Goal: Entertainment & Leisure: Consume media (video, audio)

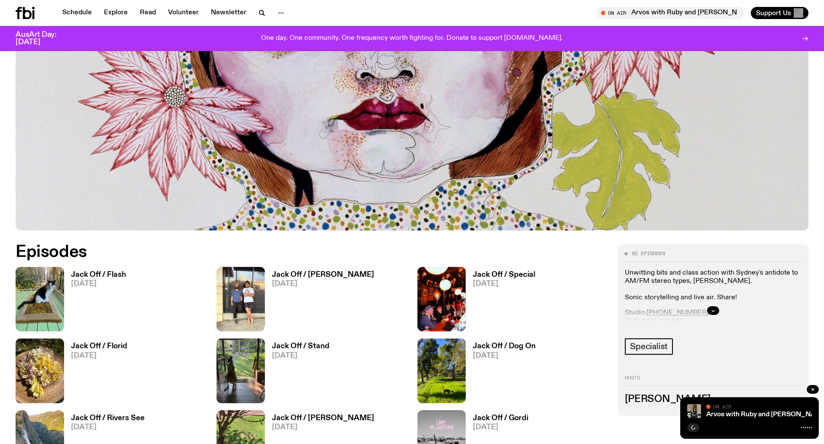
scroll to position [341, 0]
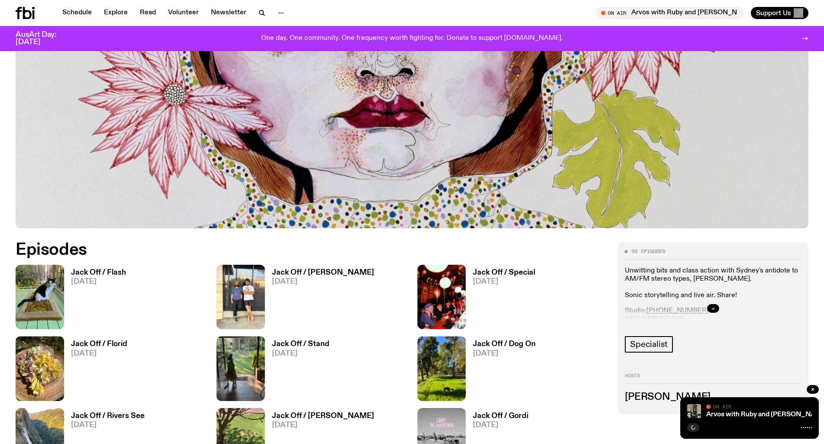
click at [319, 269] on h3 "Jack Off / [PERSON_NAME]" at bounding box center [323, 272] width 102 height 7
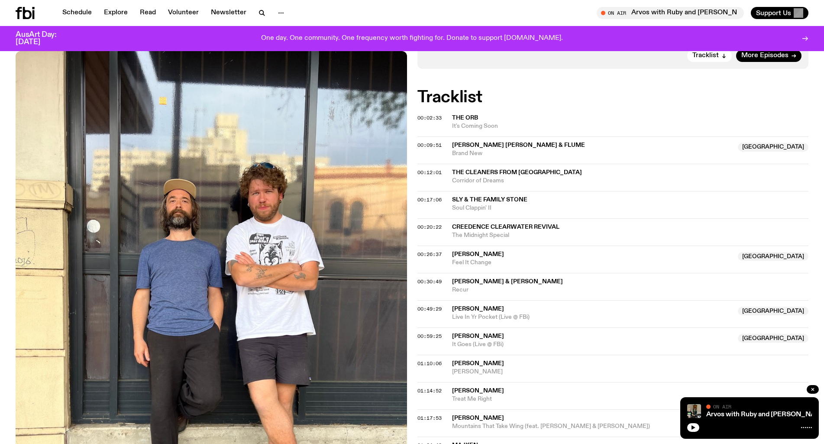
scroll to position [341, 0]
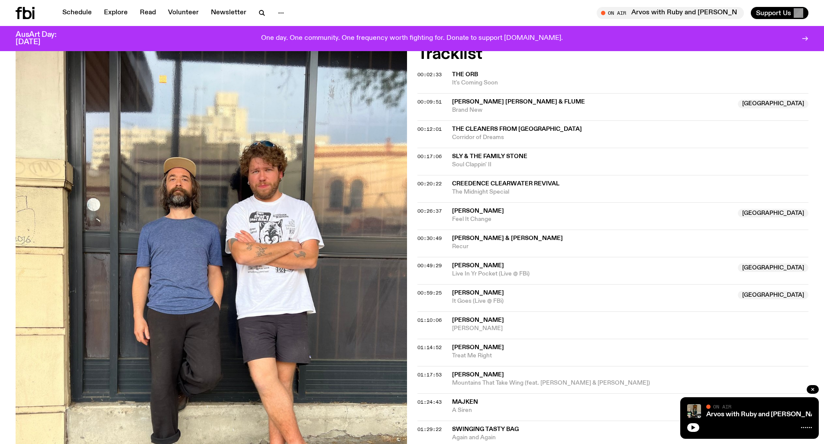
click at [495, 303] on span "It Goes (Live @ FBi)" at bounding box center [592, 301] width 281 height 8
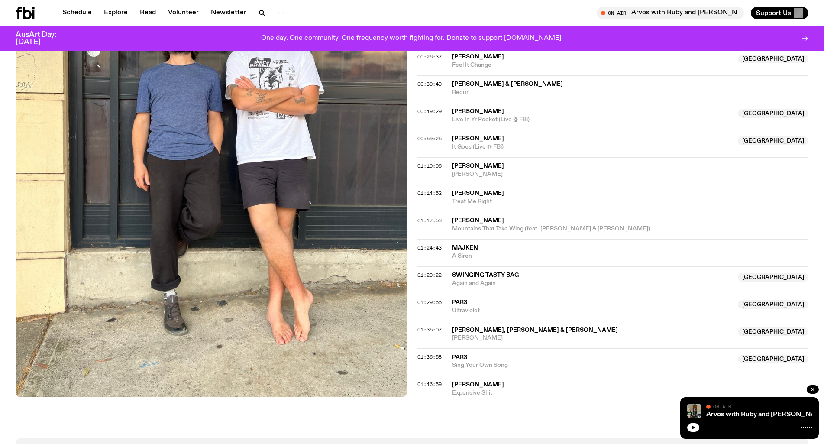
scroll to position [427, 0]
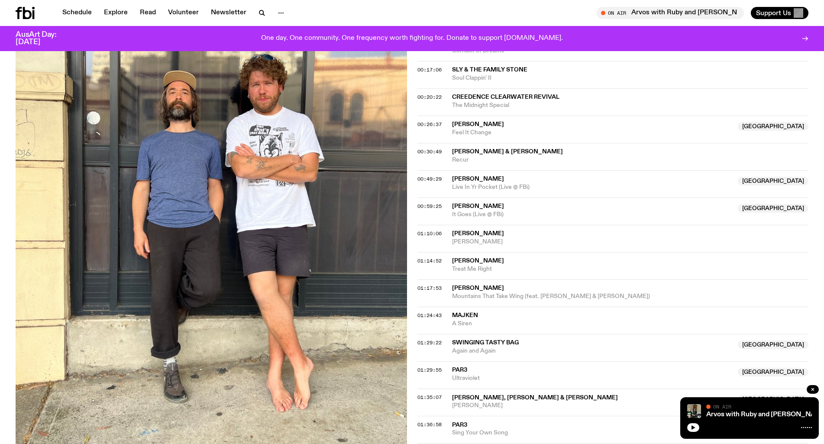
click at [445, 212] on div "00:59:25 [PERSON_NAME] Australia It Goes (Live @ FBi) [GEOGRAPHIC_DATA]" at bounding box center [612, 210] width 391 height 27
click at [481, 211] on span "It Goes (Live @ FBi)" at bounding box center [592, 214] width 281 height 8
click at [811, 391] on icon "button" at bounding box center [812, 389] width 5 height 5
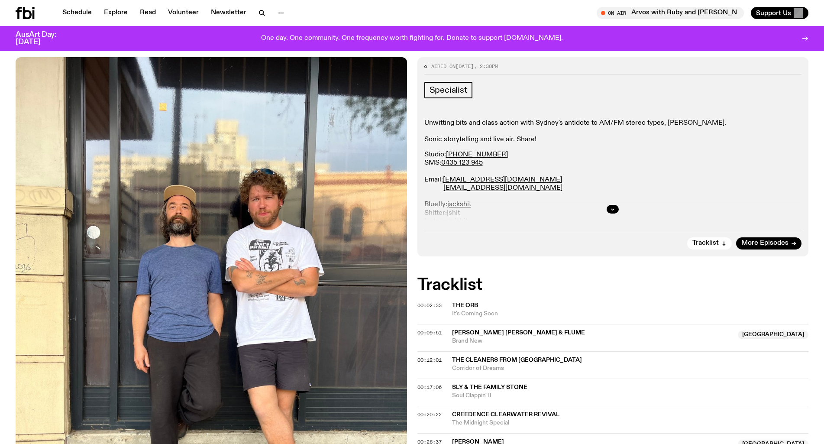
scroll to position [0, 0]
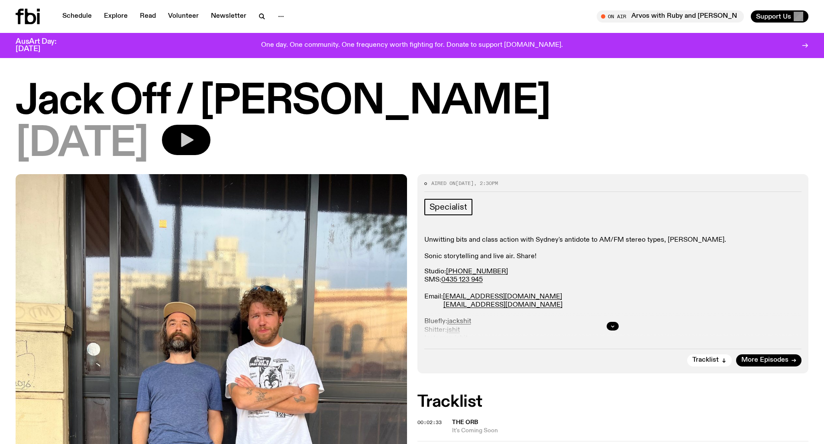
click at [195, 139] on icon "button" at bounding box center [185, 139] width 17 height 17
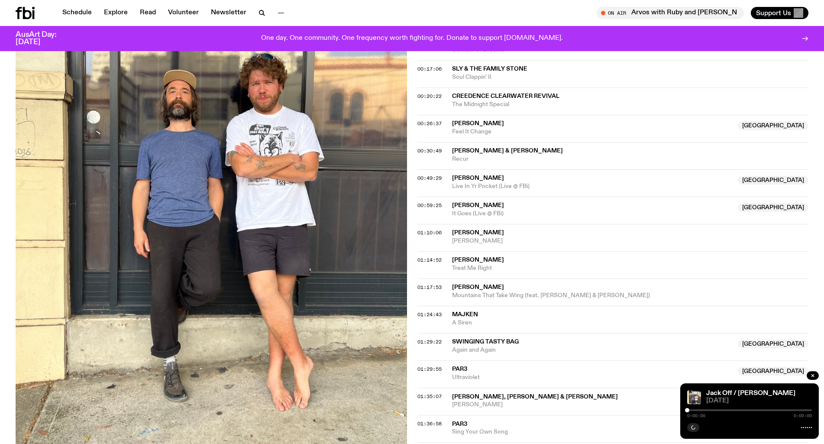
scroll to position [386, 0]
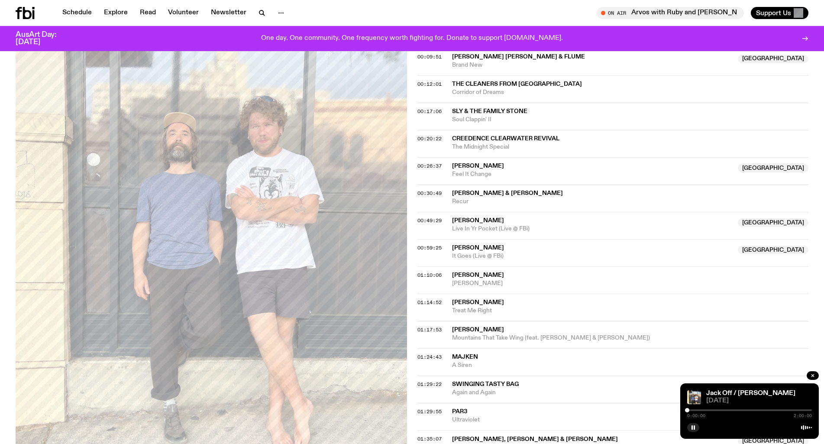
drag, startPoint x: 689, startPoint y: 410, endPoint x: 716, endPoint y: 411, distance: 26.9
click at [716, 411] on div "0:00:00 2:00:00" at bounding box center [749, 412] width 125 height 10
drag, startPoint x: 690, startPoint y: 409, endPoint x: 719, endPoint y: 409, distance: 29.4
click at [719, 409] on div "0:00:01 2:00:00" at bounding box center [749, 412] width 125 height 10
click at [710, 409] on div at bounding box center [749, 410] width 125 height 2
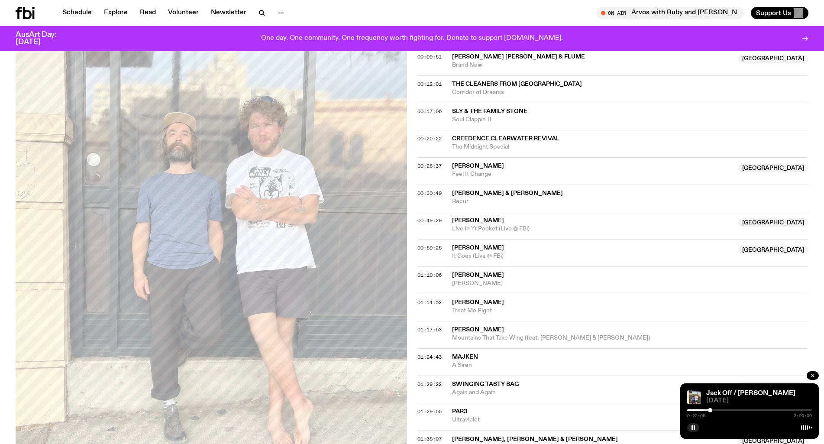
drag, startPoint x: 710, startPoint y: 409, endPoint x: 725, endPoint y: 409, distance: 15.2
click at [712, 409] on div at bounding box center [710, 410] width 4 height 4
drag, startPoint x: 727, startPoint y: 409, endPoint x: 738, endPoint y: 409, distance: 10.8
click at [738, 409] on div at bounding box center [737, 410] width 4 height 4
click at [690, 429] on icon "button" at bounding box center [692, 427] width 5 height 5
